Goal: Information Seeking & Learning: Learn about a topic

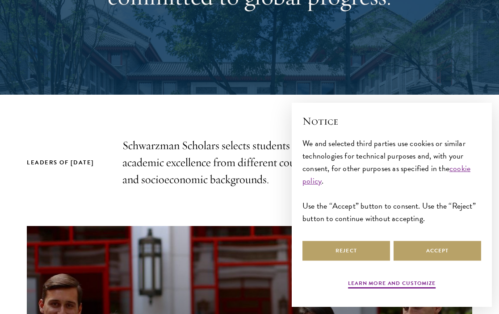
scroll to position [231, 0]
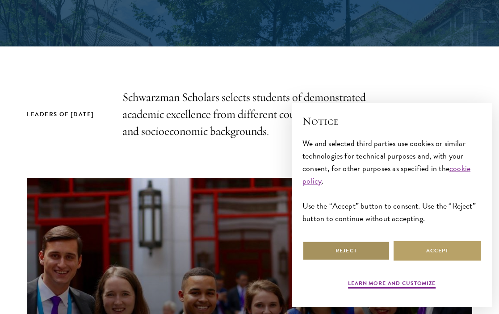
click at [333, 252] on button "Reject" at bounding box center [347, 251] width 88 height 20
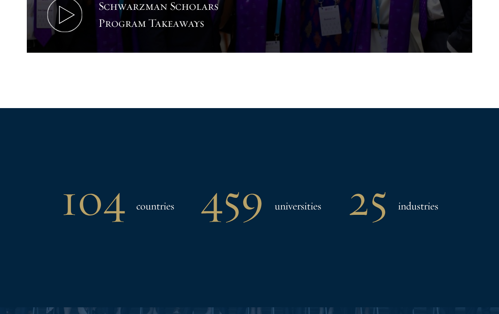
scroll to position [896, 0]
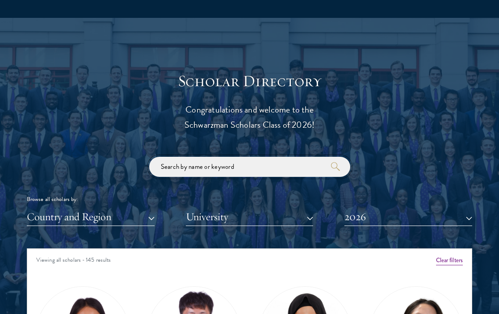
click at [230, 168] on input "search" at bounding box center [249, 167] width 201 height 20
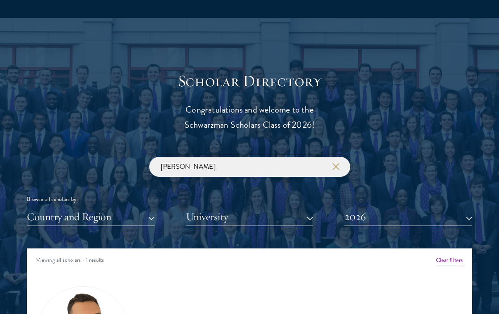
type input "[PERSON_NAME]"
click button "submit" at bounding box center [0, 0] width 0 height 0
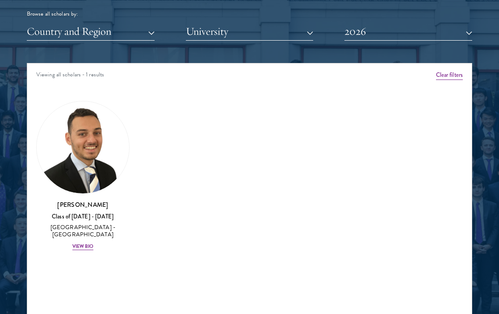
scroll to position [1083, 0]
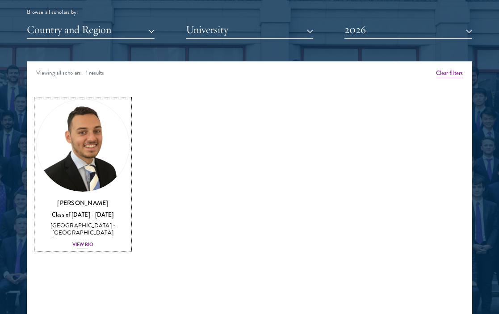
click at [80, 245] on div "View Bio" at bounding box center [82, 244] width 21 height 7
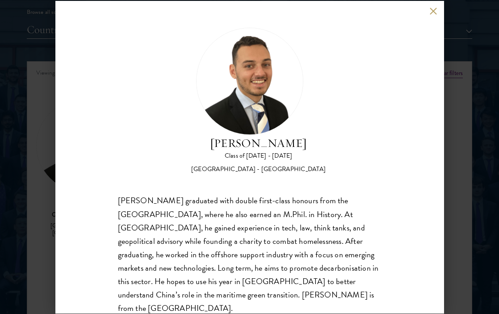
click at [434, 16] on div "[PERSON_NAME] Class of [DATE] - [DATE] [GEOGRAPHIC_DATA] - [GEOGRAPHIC_DATA] [P…" at bounding box center [249, 157] width 389 height 313
click at [434, 13] on button at bounding box center [434, 12] width 8 height 8
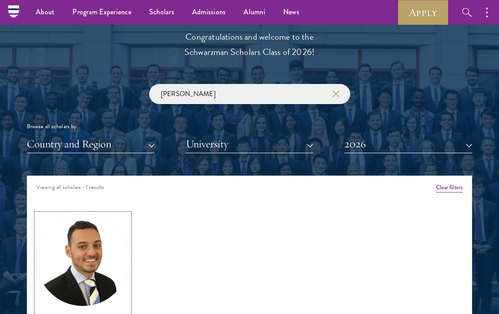
scroll to position [968, 0]
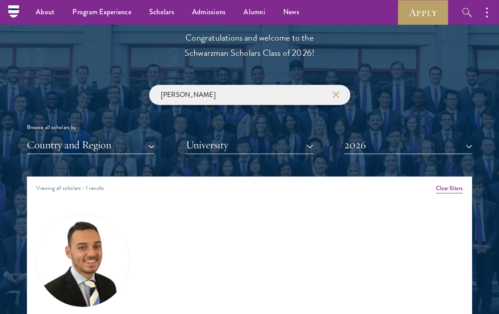
click at [213, 93] on input "[PERSON_NAME]" at bounding box center [249, 95] width 201 height 20
click at [335, 94] on icon "button" at bounding box center [336, 94] width 7 height 7
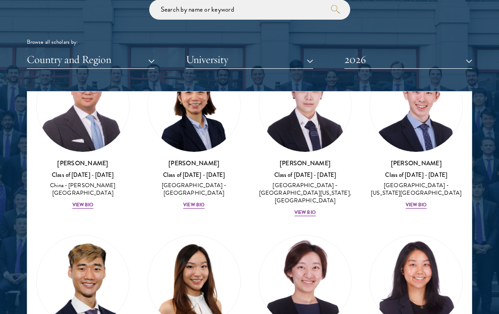
scroll to position [3090, 0]
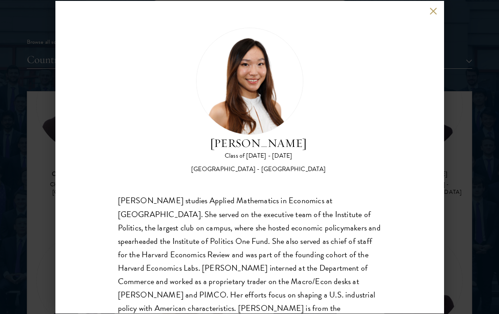
click at [433, 11] on button at bounding box center [434, 12] width 8 height 8
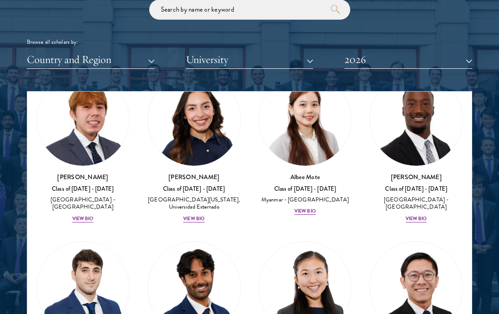
scroll to position [4138, 0]
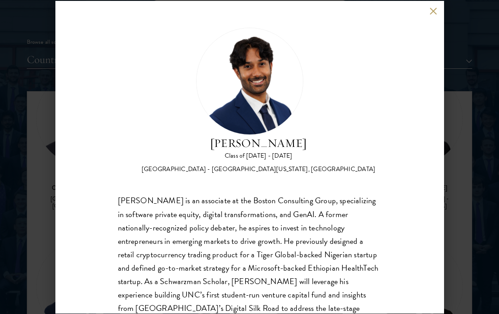
scroll to position [42, 0]
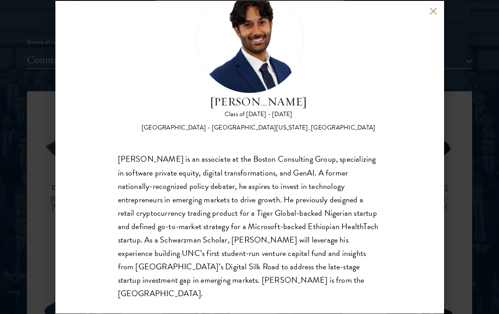
click at [35, 212] on div "[PERSON_NAME] Class of [DATE] - [DATE] [GEOGRAPHIC_DATA] - [GEOGRAPHIC_DATA][US…" at bounding box center [249, 157] width 499 height 314
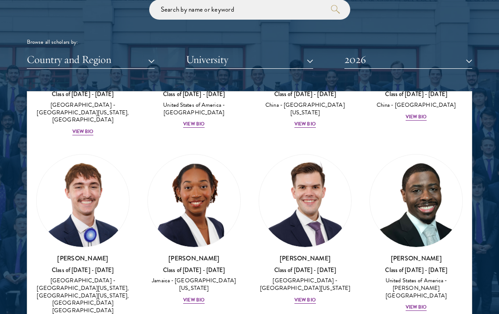
scroll to position [5813, 0]
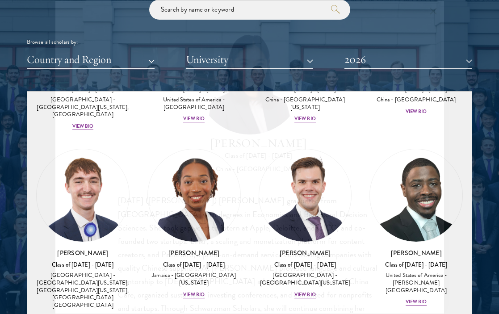
scroll to position [42, 0]
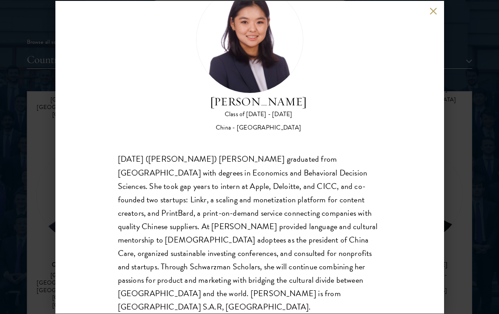
click at [463, 193] on div "[PERSON_NAME] Class of [DATE] - [DATE] [GEOGRAPHIC_DATA] - [GEOGRAPHIC_DATA] [D…" at bounding box center [249, 157] width 499 height 314
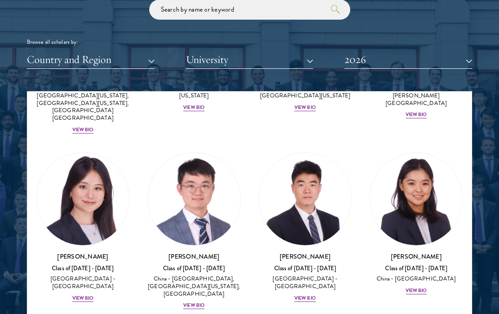
scroll to position [6064, 0]
